Goal: Information Seeking & Learning: Learn about a topic

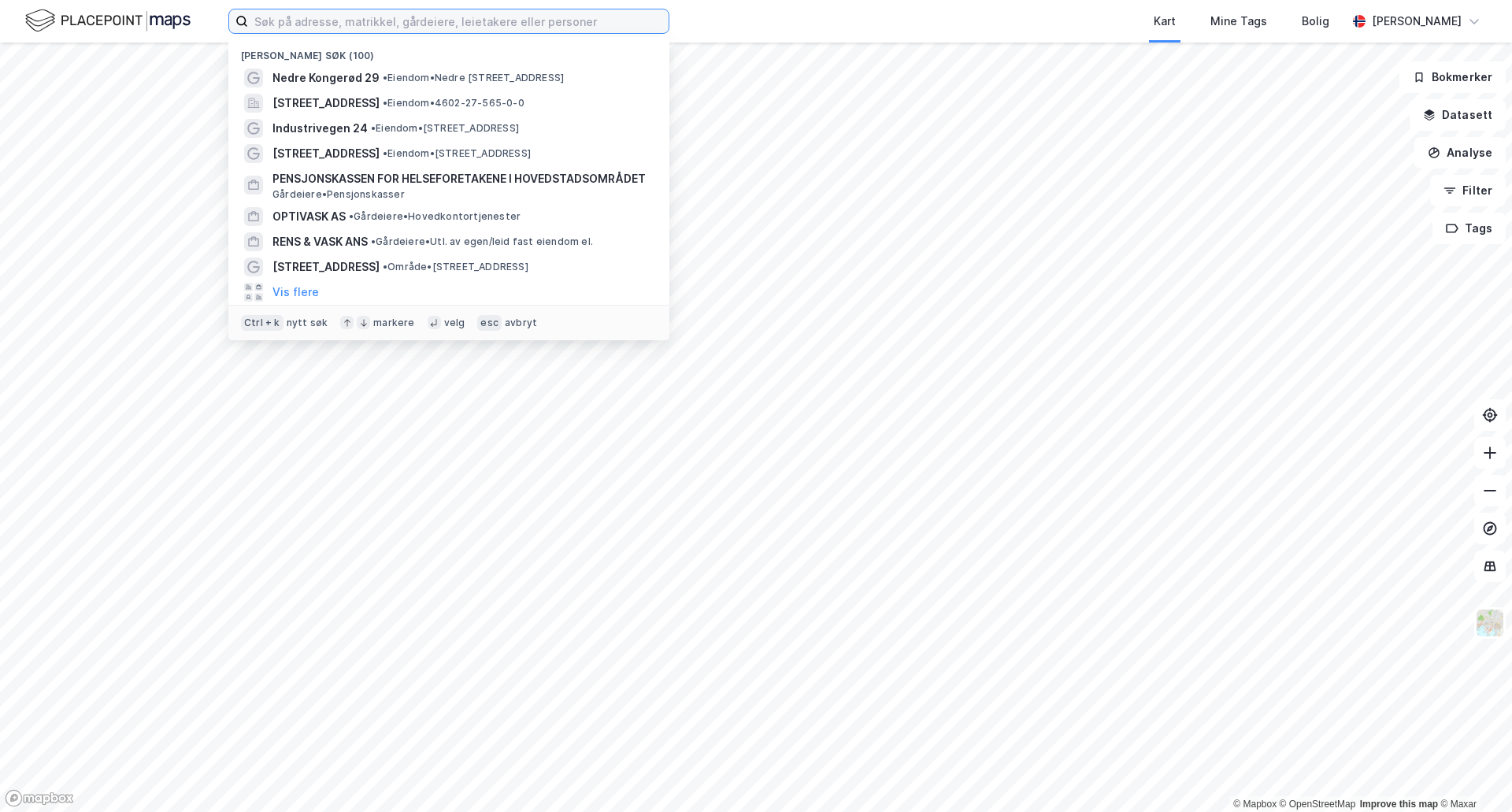
click at [295, 31] on input at bounding box center [458, 21] width 421 height 23
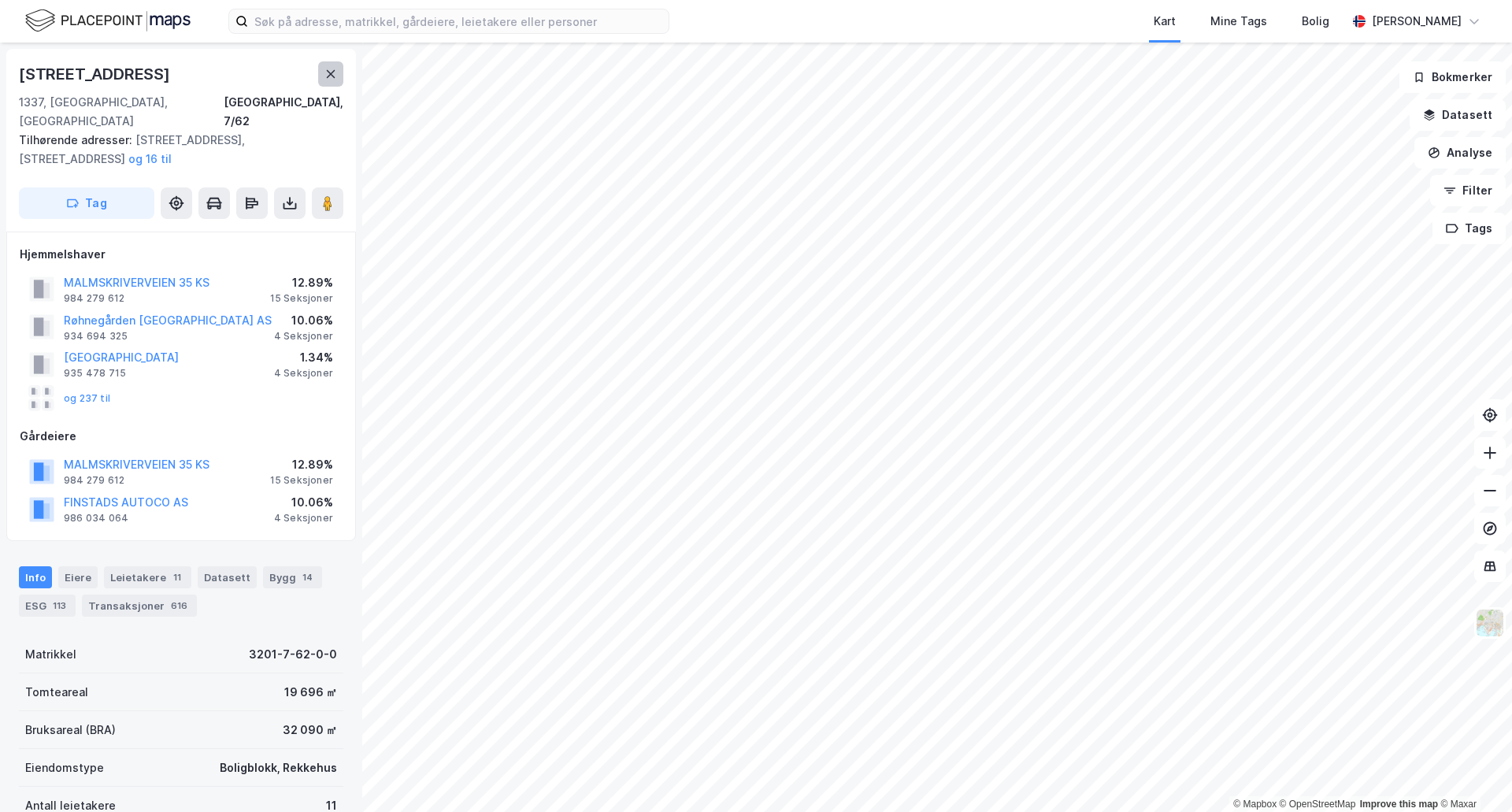
click at [325, 77] on icon at bounding box center [330, 74] width 13 height 13
